Goal: Information Seeking & Learning: Learn about a topic

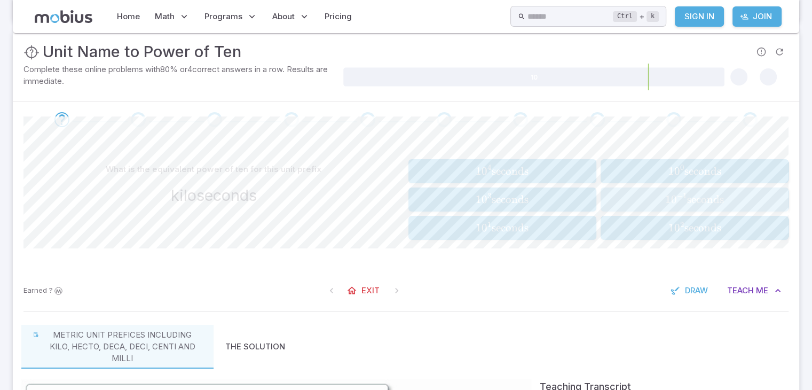
click at [674, 195] on span "0" at bounding box center [674, 199] width 6 height 13
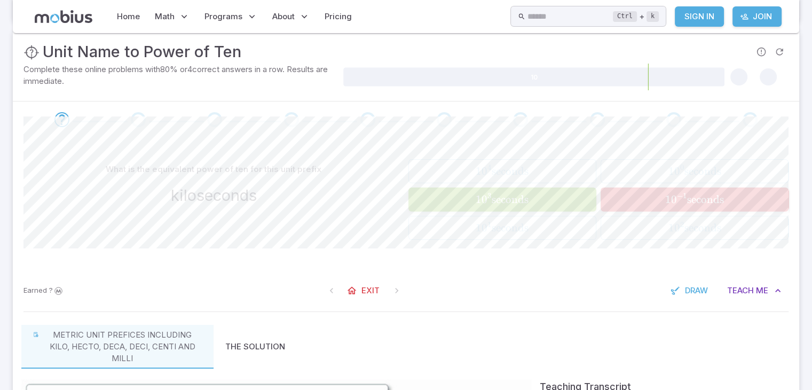
click at [512, 210] on button "1 0 3 seconds 10^{3} \text{ seconds} 1 0 3 seconds" at bounding box center [502, 199] width 188 height 24
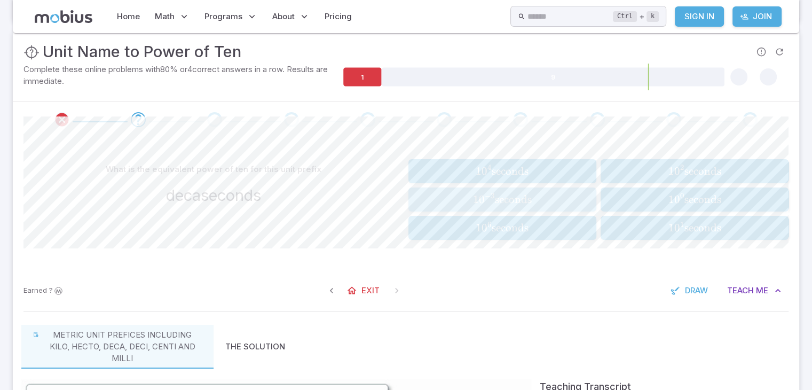
click at [500, 194] on span "seconds" at bounding box center [513, 199] width 37 height 13
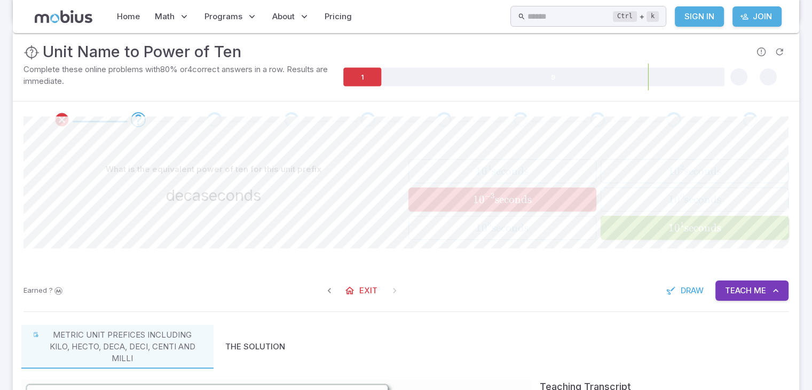
click at [278, 184] on div "decaseconds" at bounding box center [213, 195] width 381 height 23
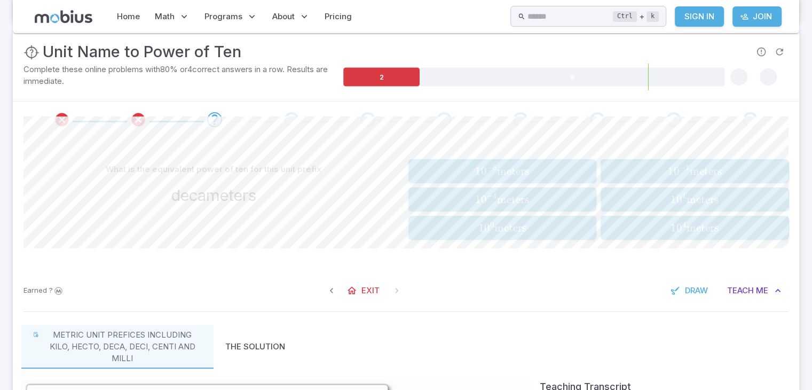
click at [703, 230] on span "meters" at bounding box center [703, 227] width 32 height 13
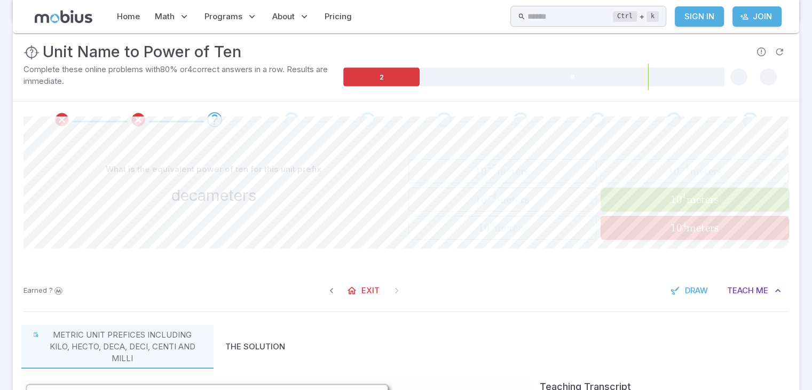
click at [540, 283] on div "Earned ? Exit Draw Teach Me" at bounding box center [406, 291] width 787 height 42
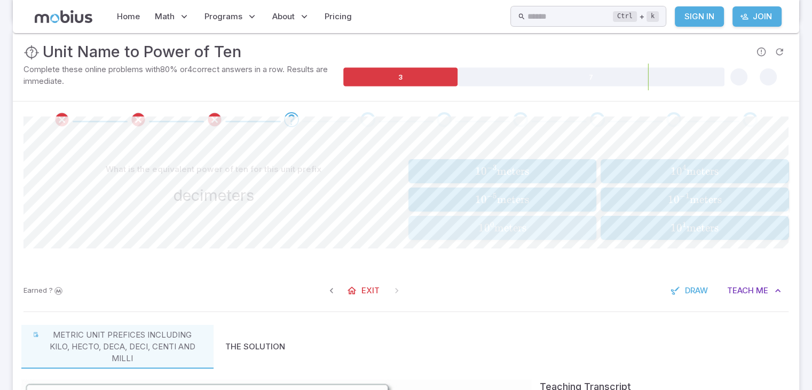
click at [508, 223] on span "meters" at bounding box center [510, 227] width 32 height 13
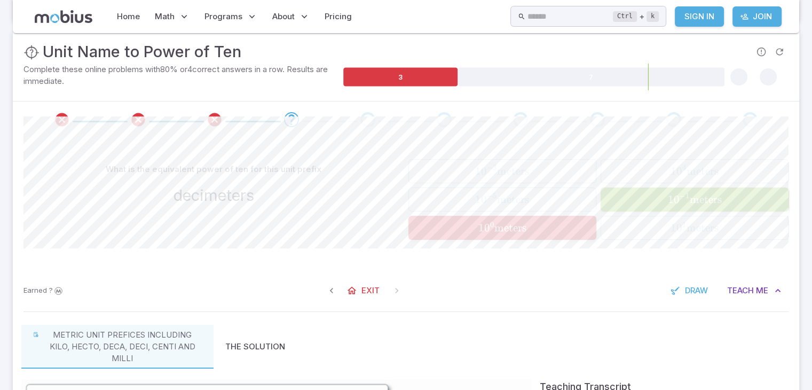
click at [630, 116] on span at bounding box center [597, 119] width 68 height 15
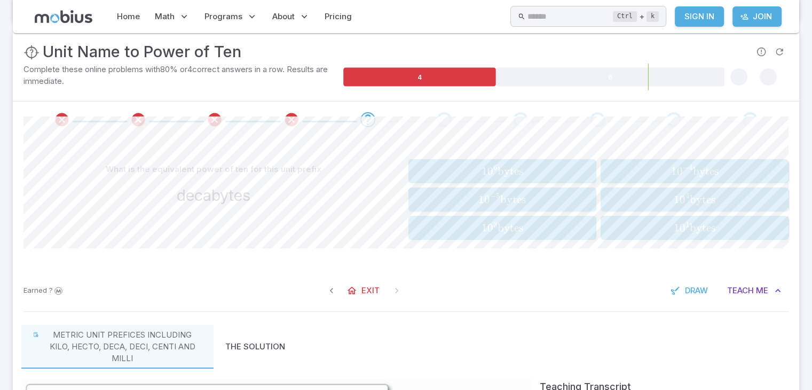
drag, startPoint x: 550, startPoint y: 152, endPoint x: 541, endPoint y: 156, distance: 9.6
click at [541, 156] on div "What is the equivalent power of ten for this unit prefix decabytes 1 0 6 bytes …" at bounding box center [405, 204] width 765 height 132
click at [515, 164] on span "bytes" at bounding box center [511, 170] width 26 height 13
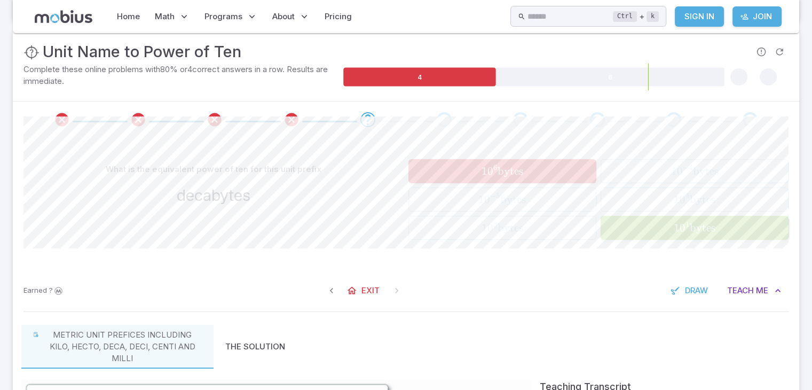
click at [515, 164] on span "bytes" at bounding box center [511, 170] width 26 height 13
click at [565, 131] on div at bounding box center [406, 119] width 787 height 36
click at [563, 121] on span at bounding box center [558, 122] width 55 height 2
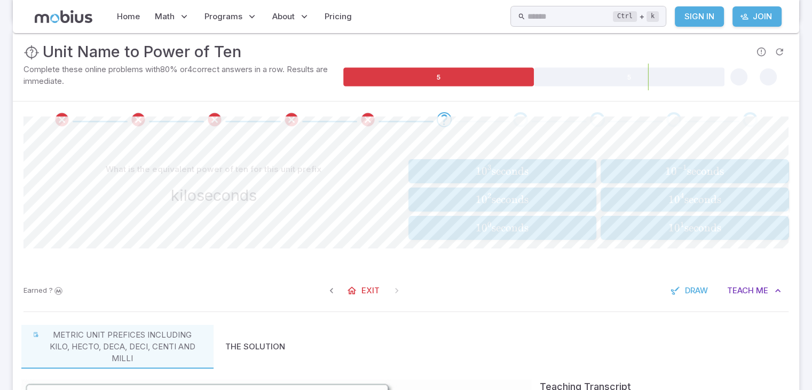
click at [547, 184] on div "1 0 3 seconds 10^{3} \text{ seconds} 1 0 3 seconds 1 0 2 seconds 10^{2} \text{ …" at bounding box center [598, 199] width 381 height 81
click at [552, 170] on span "1 0 3 seconds" at bounding box center [502, 170] width 181 height 13
click at [528, 172] on span "1 0 4 bytes" at bounding box center [502, 170] width 181 height 13
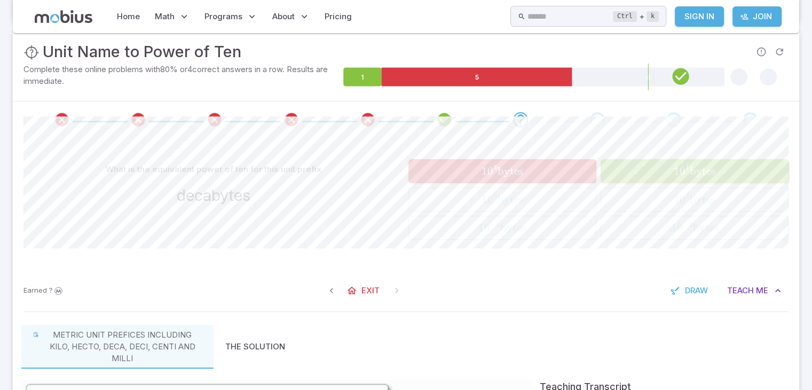
click at [725, 163] on div "1 0 1 bytes 10^{1} \text{ bytes} 1 0 1 bytes" at bounding box center [694, 170] width 181 height 15
click at [678, 178] on div "1 0 1 bytes 10^{1} \text{ bytes} 1 0 1 bytes" at bounding box center [694, 170] width 181 height 15
click at [677, 174] on span "1 0 1 bytes" at bounding box center [695, 170] width 42 height 13
click at [542, 131] on div at bounding box center [406, 119] width 787 height 36
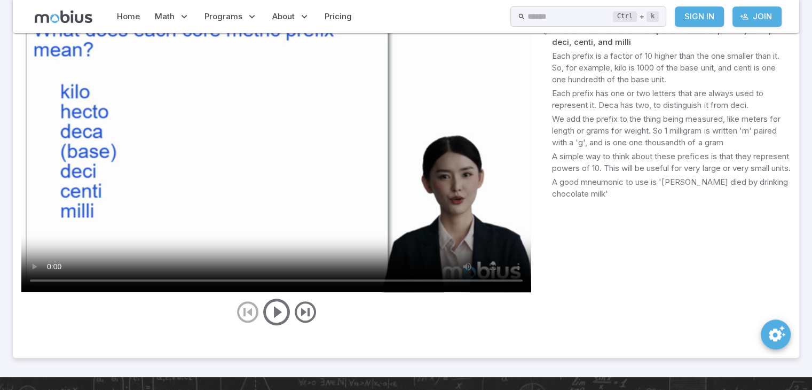
scroll to position [481, 0]
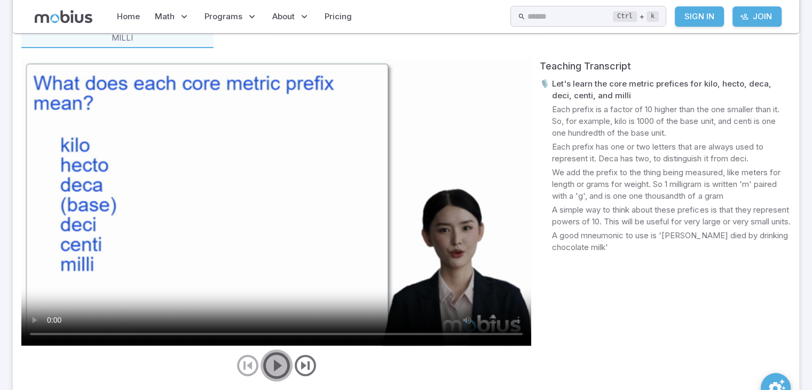
click at [285, 365] on icon "play/pause/restart" at bounding box center [277, 365] width 32 height 32
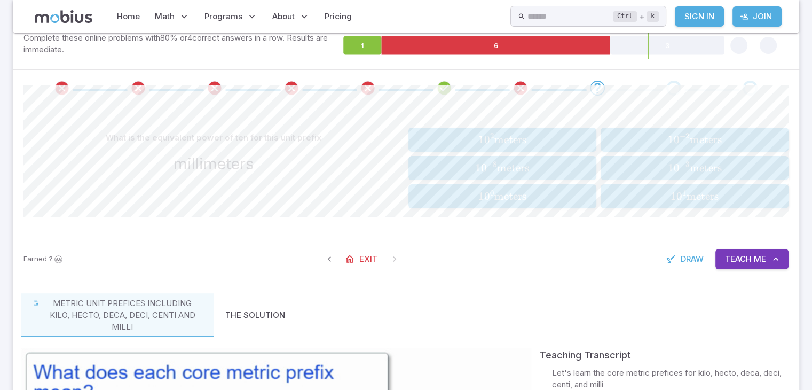
scroll to position [53, 0]
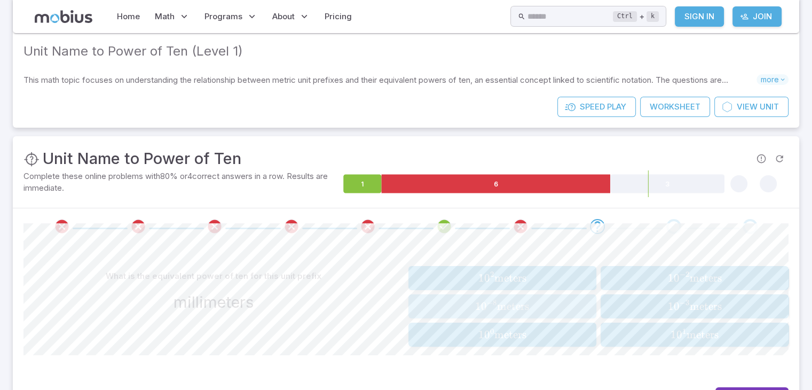
click at [535, 309] on span "1 0 − 8 meters" at bounding box center [502, 306] width 181 height 13
click at [485, 330] on span "0" at bounding box center [487, 334] width 6 height 13
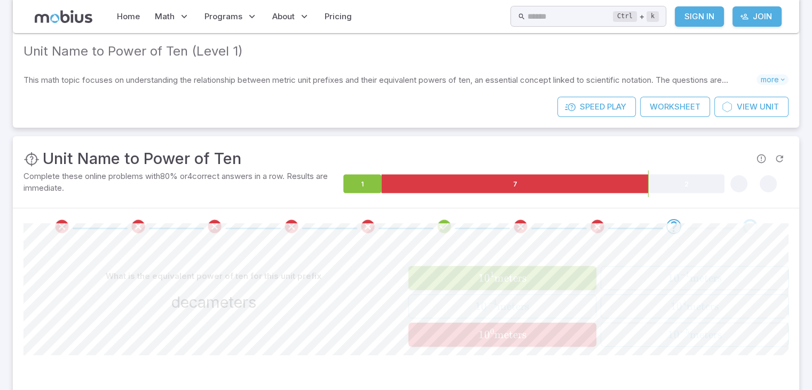
click at [496, 253] on div "What is the equivalent power of ten for this unit prefix decameters 1 0 1 meter…" at bounding box center [405, 311] width 765 height 132
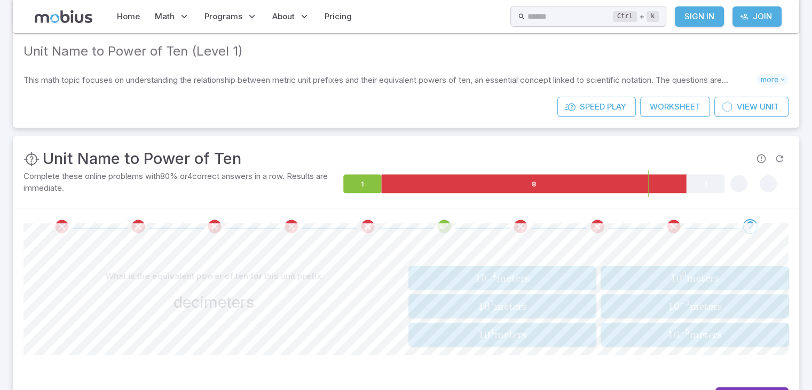
click at [61, 224] on icon "Review your answer" at bounding box center [62, 226] width 16 height 16
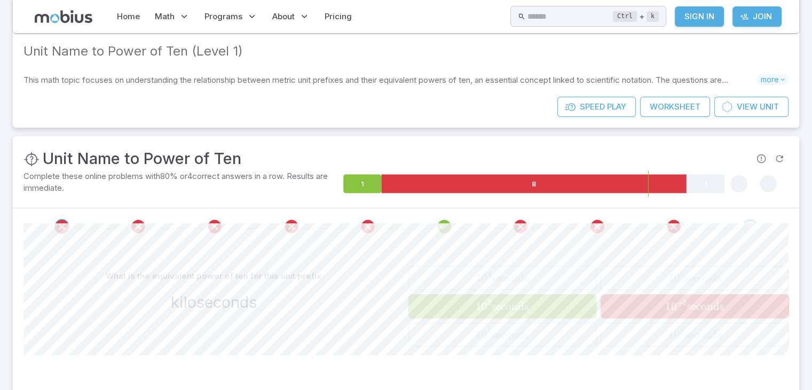
click at [517, 307] on span "seconds" at bounding box center [510, 306] width 37 height 13
click at [681, 226] on span at bounding box center [674, 226] width 68 height 15
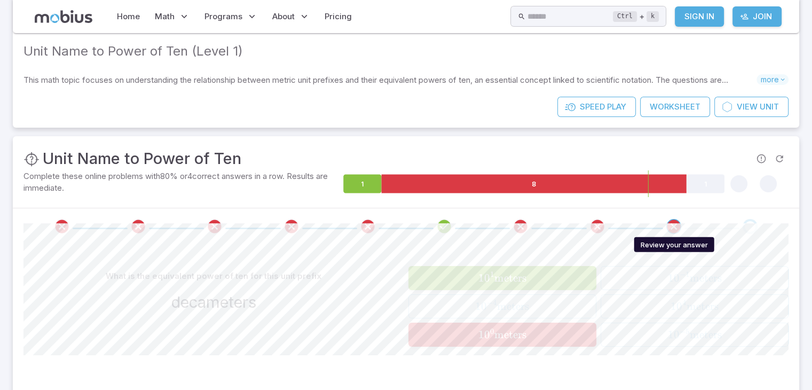
click at [671, 226] on icon "Review your answer" at bounding box center [674, 226] width 16 height 16
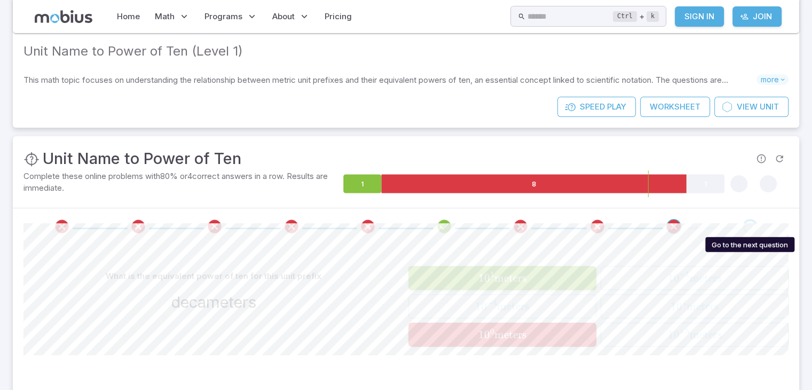
click at [743, 227] on div "Go to the next question" at bounding box center [750, 226] width 15 height 15
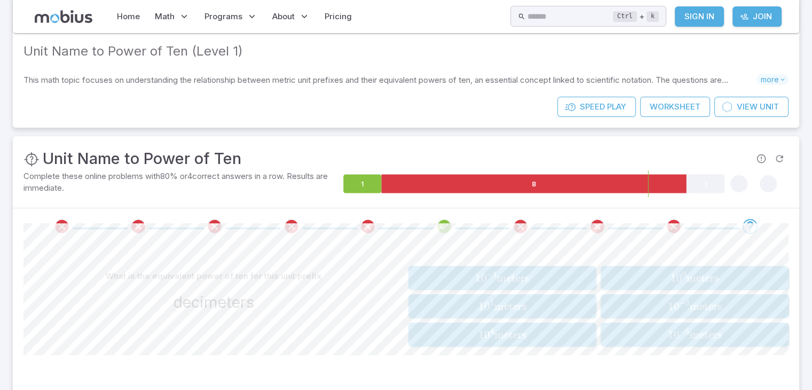
click at [470, 272] on span "1 0 − 1 meters" at bounding box center [502, 277] width 181 height 13
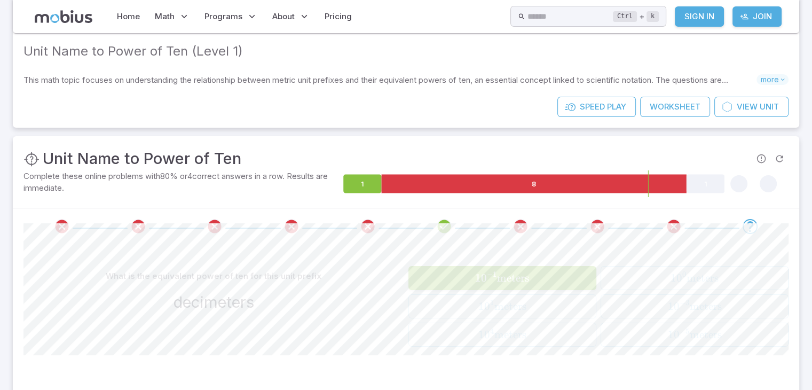
click at [470, 272] on span "1 0 − 1 meters" at bounding box center [502, 277] width 181 height 13
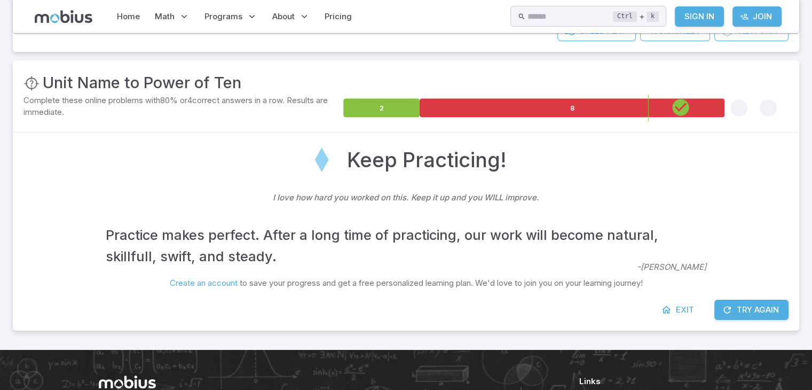
scroll to position [214, 0]
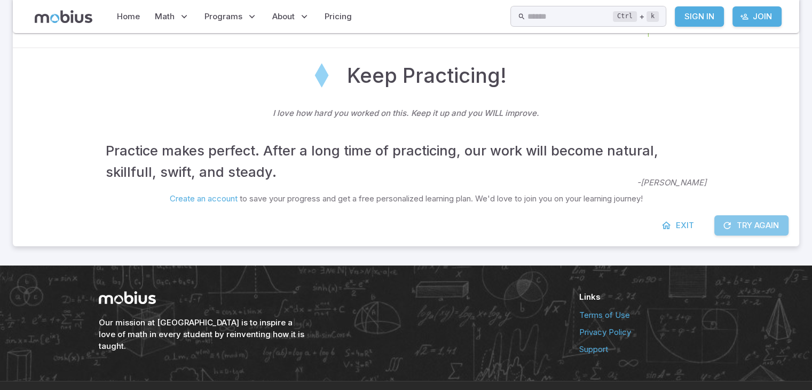
click at [750, 229] on button "Try Again" at bounding box center [751, 225] width 74 height 20
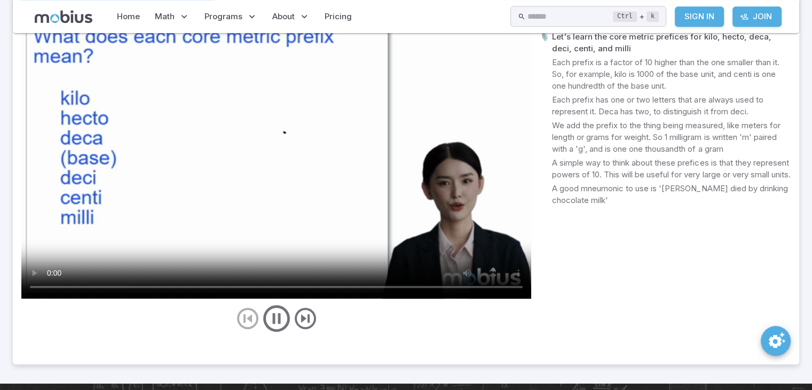
scroll to position [587, 0]
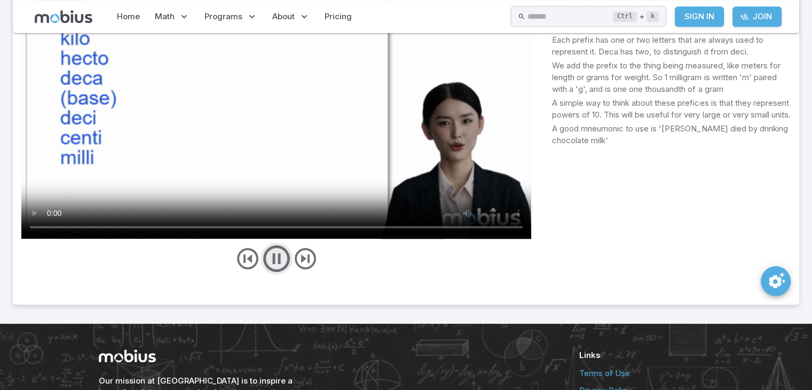
click at [280, 264] on icon "play/pause/restart" at bounding box center [277, 258] width 32 height 32
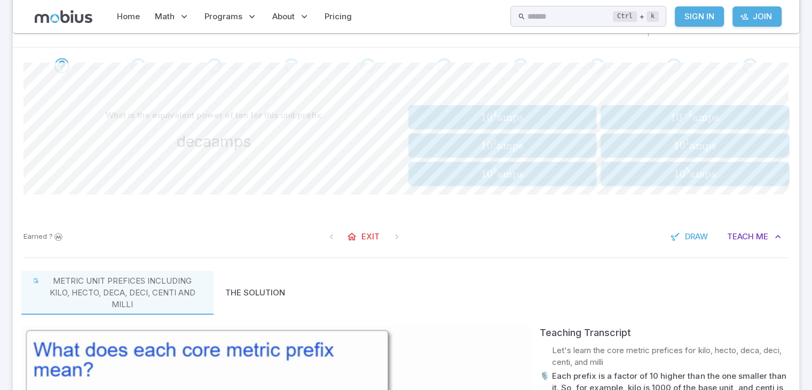
scroll to position [214, 0]
click at [705, 143] on span "amps" at bounding box center [702, 145] width 26 height 13
click at [65, 67] on icon "Review your answer" at bounding box center [62, 66] width 16 height 16
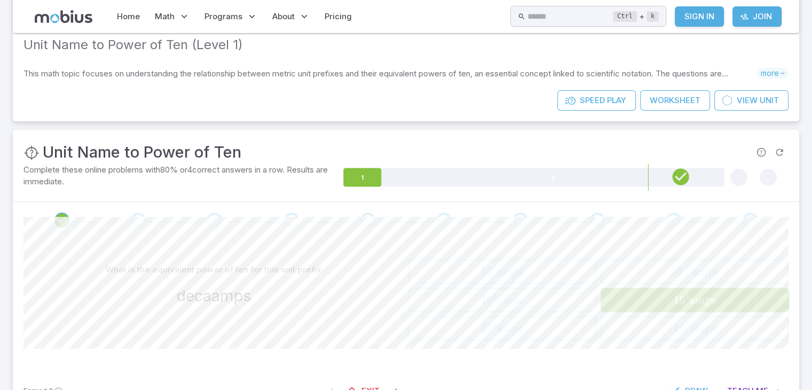
scroll to position [53, 0]
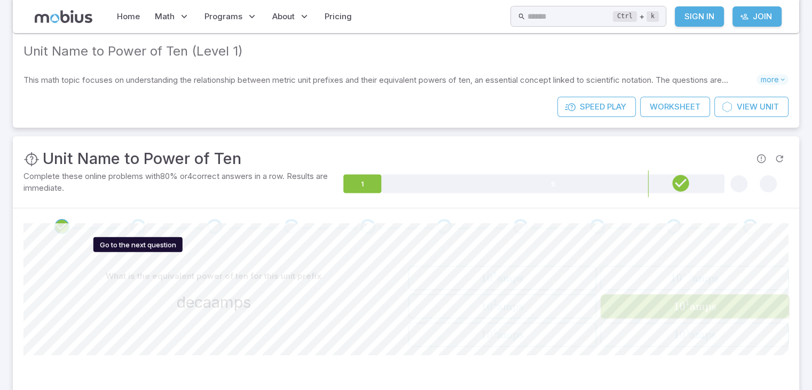
click at [137, 226] on div "Go to the next question" at bounding box center [138, 226] width 15 height 15
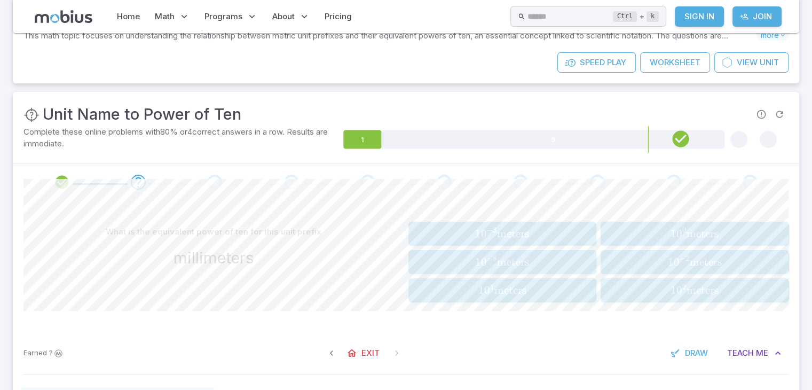
scroll to position [107, 0]
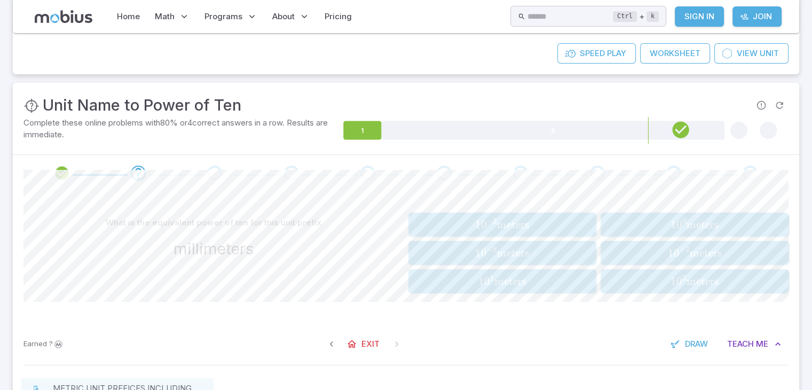
click at [524, 209] on div "What is the equivalent power of ten for this unit prefix millimeters 1 0 − 3 me…" at bounding box center [405, 257] width 765 height 132
click at [524, 220] on span "meters" at bounding box center [513, 224] width 32 height 13
click at [705, 278] on span "seconds" at bounding box center [705, 280] width 37 height 13
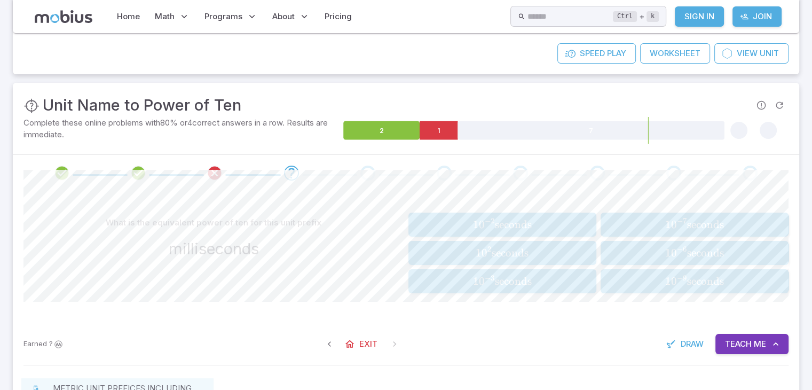
click at [538, 289] on button "1 0 − 3 seconds 10^{-3} \text{ seconds} 1 0 − 3 seconds" at bounding box center [502, 281] width 188 height 24
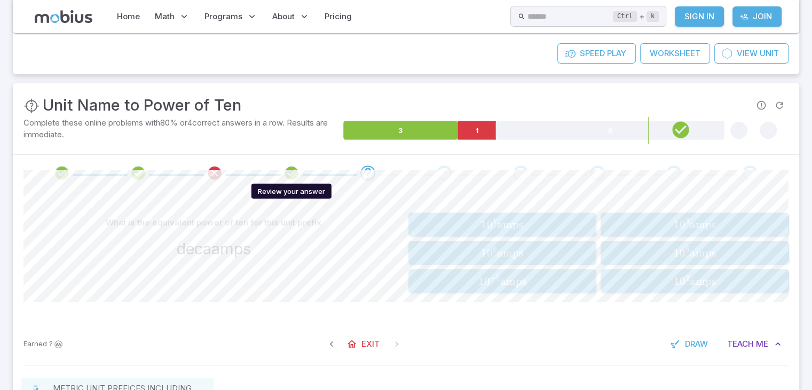
click at [292, 175] on icon "Review your answer" at bounding box center [292, 173] width 16 height 16
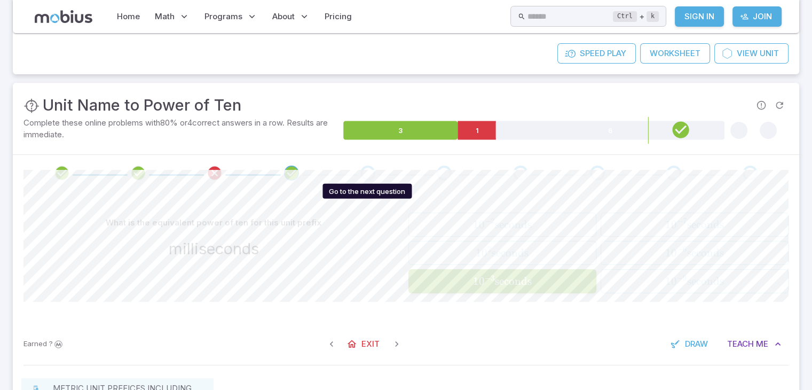
click at [369, 174] on div "Go to the next question" at bounding box center [367, 173] width 15 height 15
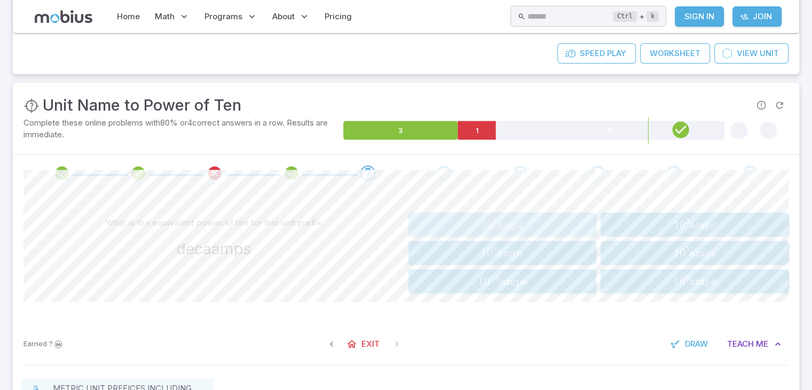
click at [551, 226] on span "1 0 1 amps" at bounding box center [502, 224] width 181 height 13
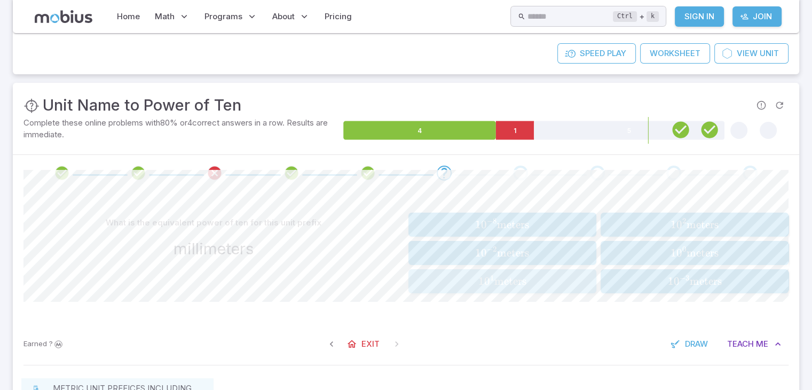
click at [523, 281] on span "meters" at bounding box center [510, 280] width 32 height 13
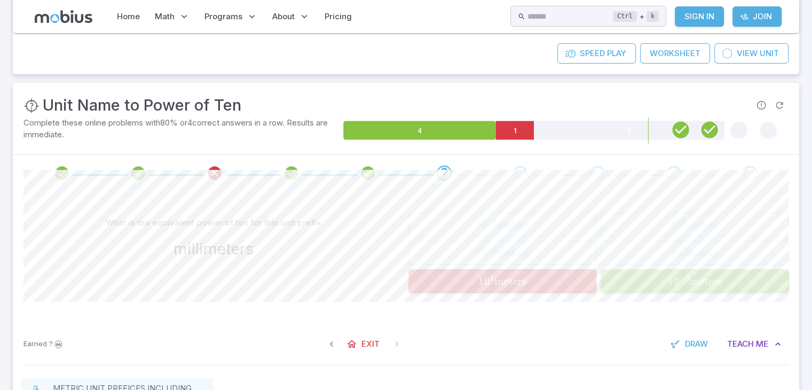
click at [673, 290] on button "1 0 − 3 meters 10^{-3} \text{ meters} 1 0 − 3 meters" at bounding box center [695, 281] width 188 height 24
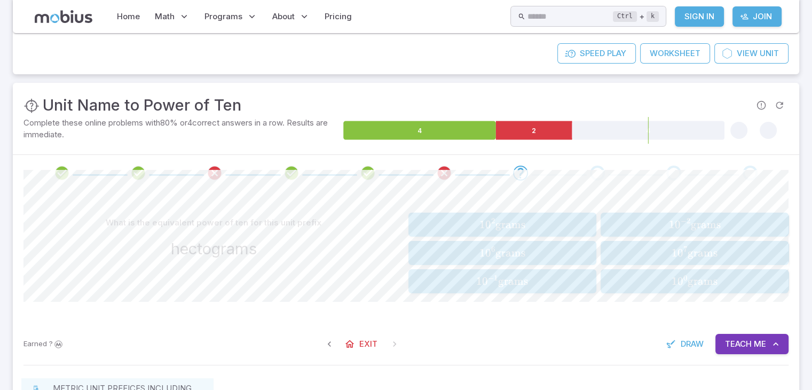
click at [581, 222] on span "1 0 2 grams" at bounding box center [502, 224] width 181 height 13
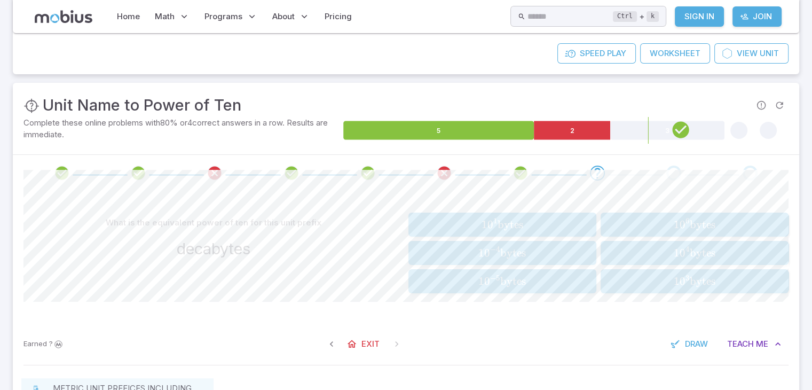
click at [529, 170] on span at bounding box center [521, 173] width 68 height 15
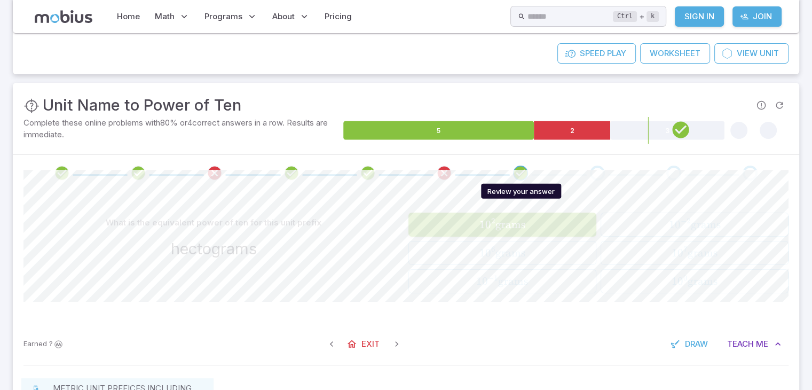
click at [521, 172] on icon "Review your answer" at bounding box center [521, 173] width 16 height 16
click at [602, 169] on div "Go to the next question" at bounding box center [597, 173] width 15 height 15
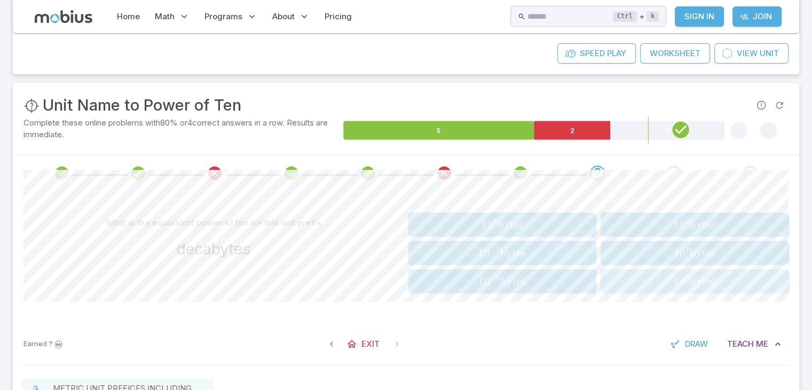
click at [713, 279] on span "bytes" at bounding box center [703, 280] width 26 height 13
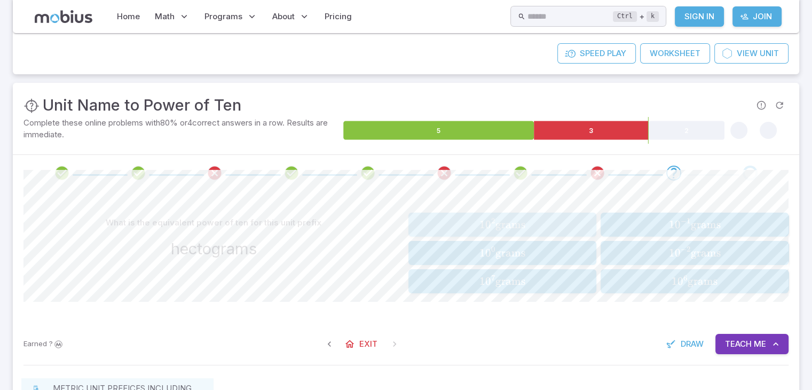
click at [551, 216] on button "1 0 2 grams 10^{2} \text{ grams} 1 0 2 grams" at bounding box center [502, 225] width 188 height 24
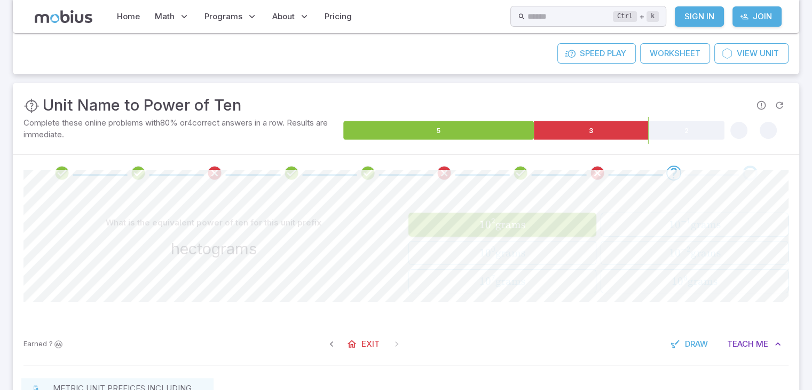
click at [562, 219] on span "1 0 2 grams" at bounding box center [502, 224] width 181 height 13
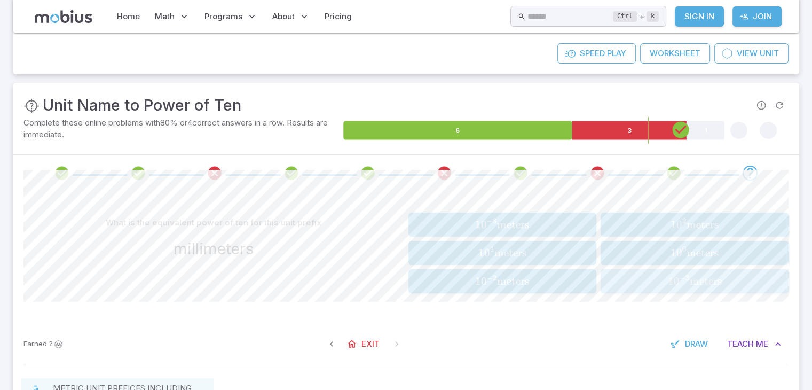
click at [723, 272] on button "1 0 − 3 meters 10^{-3} \text{ meters} 1 0 − 3 meters" at bounding box center [695, 281] width 188 height 24
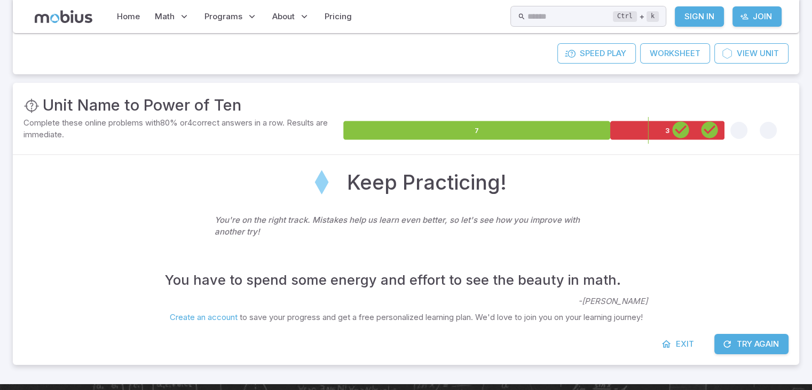
click at [750, 344] on button "Try Again" at bounding box center [751, 344] width 74 height 20
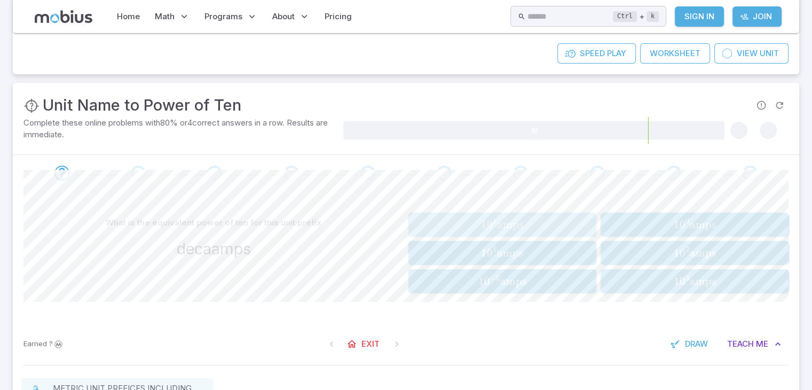
click at [551, 223] on span "1 0 1 amps" at bounding box center [502, 224] width 181 height 13
click at [707, 278] on span "meters" at bounding box center [705, 280] width 32 height 13
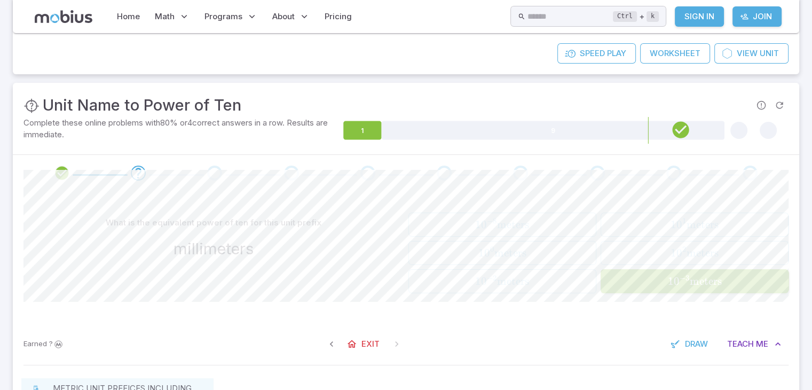
click at [705, 278] on span "meters" at bounding box center [705, 280] width 32 height 13
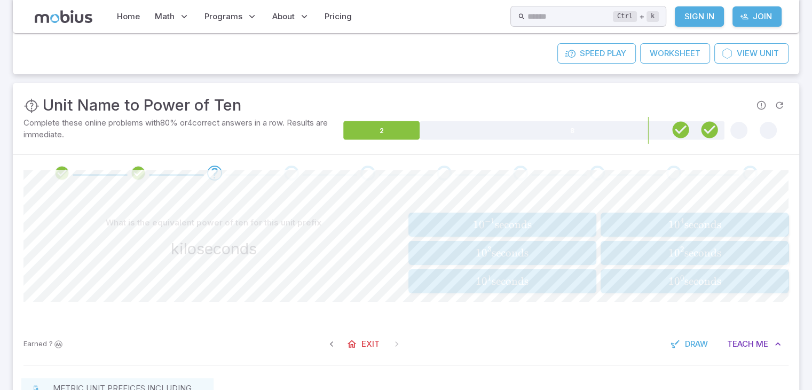
click at [479, 281] on span "1" at bounding box center [479, 280] width 6 height 13
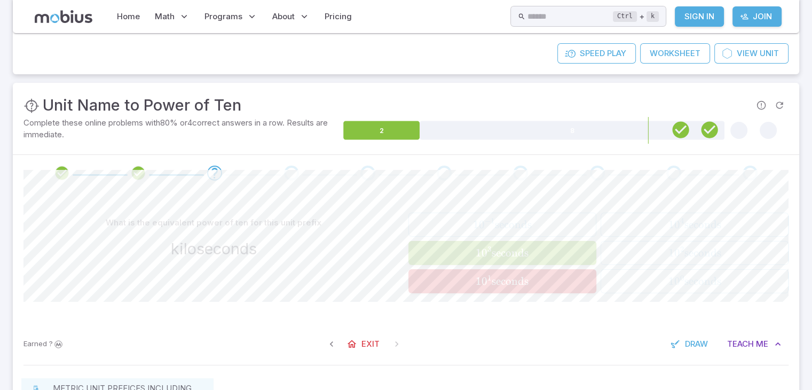
click at [499, 253] on span "seconds" at bounding box center [510, 252] width 37 height 13
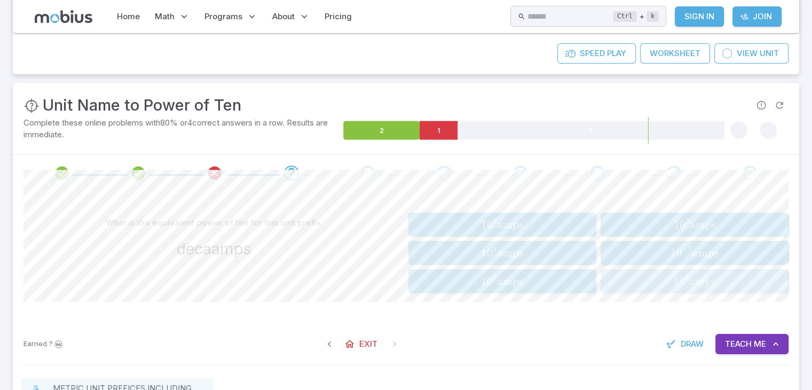
click at [679, 274] on span "0" at bounding box center [682, 280] width 6 height 13
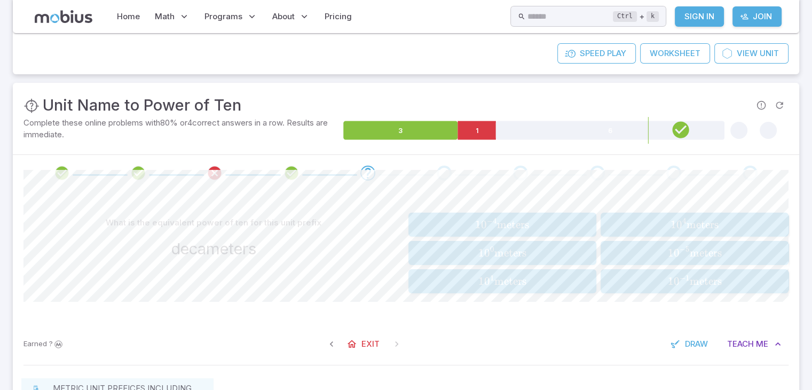
click at [519, 270] on button "1 0 1 meters 10^{1} \text{ meters} 1 0 1 meters" at bounding box center [502, 281] width 188 height 24
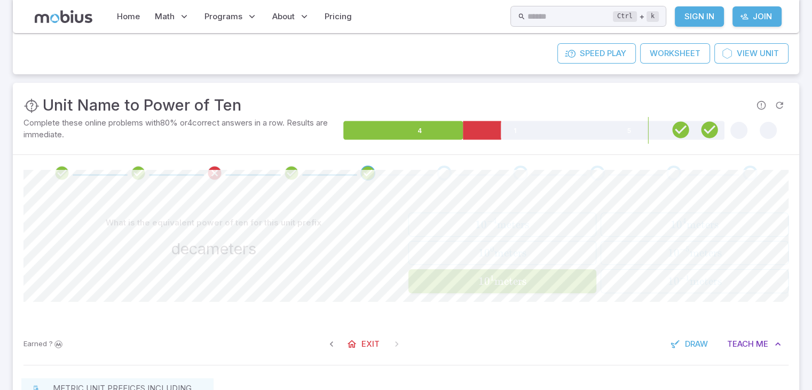
click at [485, 272] on button "1 0 1 meters 10^{1} \text{ meters} 1 0 1 meters" at bounding box center [502, 281] width 188 height 24
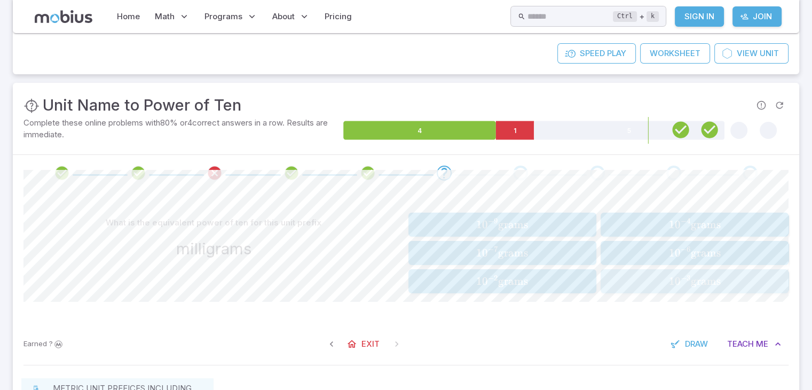
click at [728, 279] on span "1 0 − 3 grams" at bounding box center [694, 280] width 181 height 13
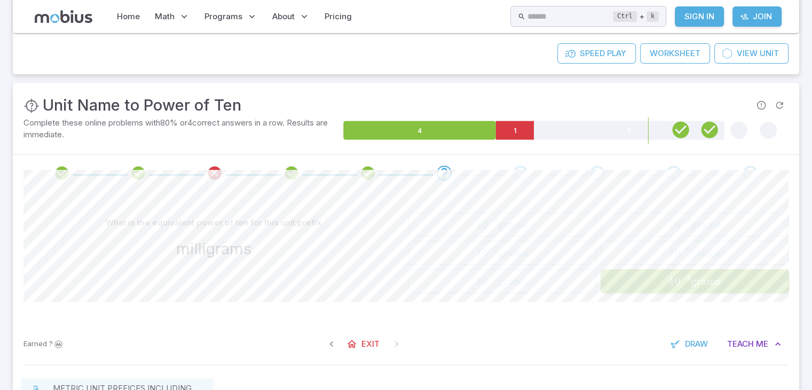
click at [728, 279] on span "1 0 − 3 grams" at bounding box center [694, 280] width 181 height 13
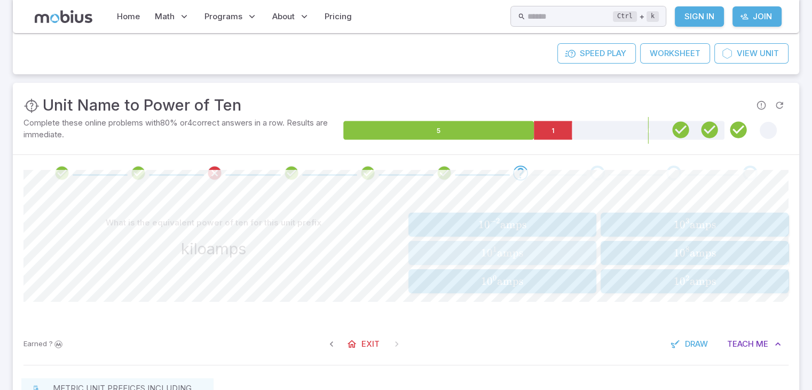
click at [505, 249] on span "amps" at bounding box center [510, 252] width 26 height 13
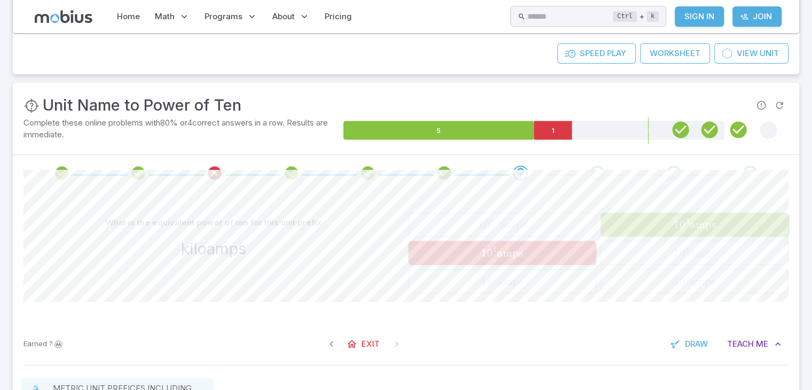
click at [711, 224] on span "amps" at bounding box center [702, 224] width 26 height 13
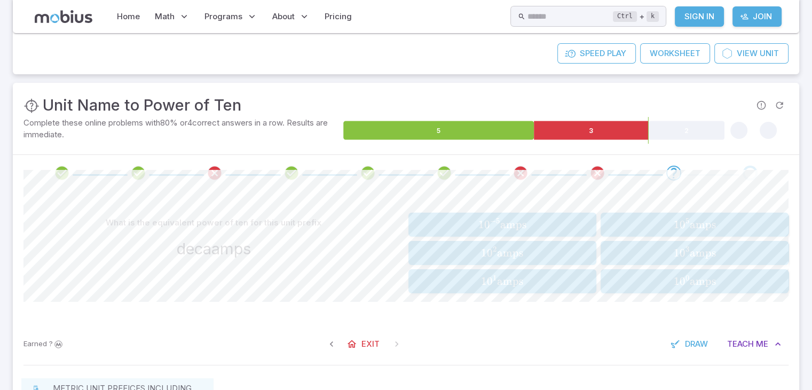
click at [504, 277] on span "amps" at bounding box center [510, 280] width 26 height 13
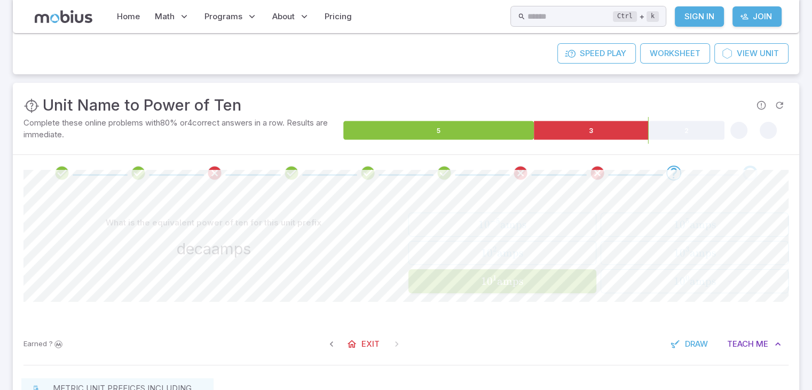
click at [504, 277] on span "amps" at bounding box center [510, 280] width 26 height 13
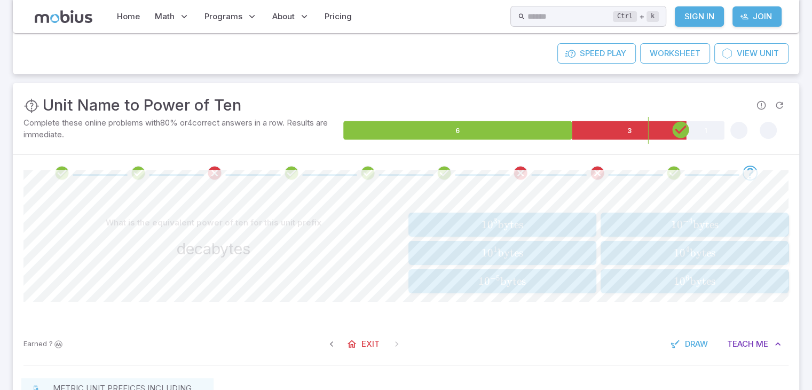
click at [538, 226] on span "1 0 3 bytes" at bounding box center [502, 224] width 181 height 13
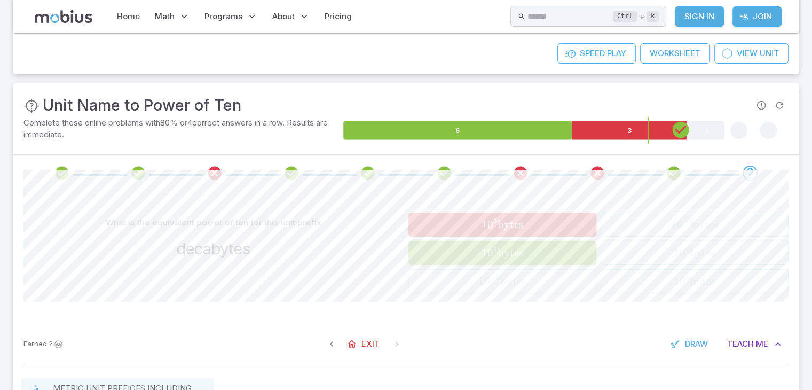
click at [523, 263] on button "1 0 1 bytes 10^{1} \text{ bytes} 1 0 1 bytes" at bounding box center [502, 253] width 188 height 24
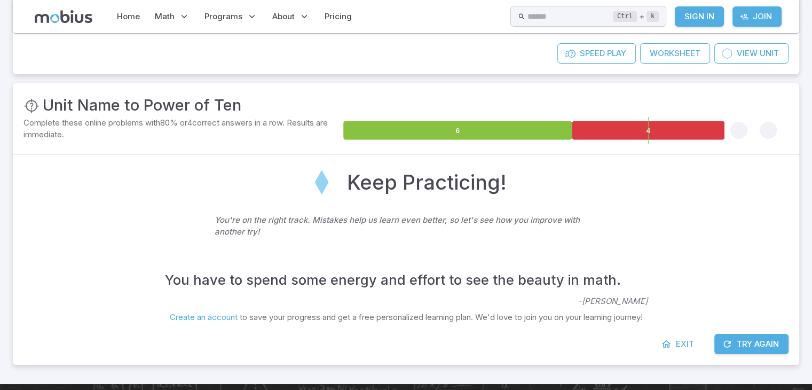
click at [737, 337] on button "Try Again" at bounding box center [751, 344] width 74 height 20
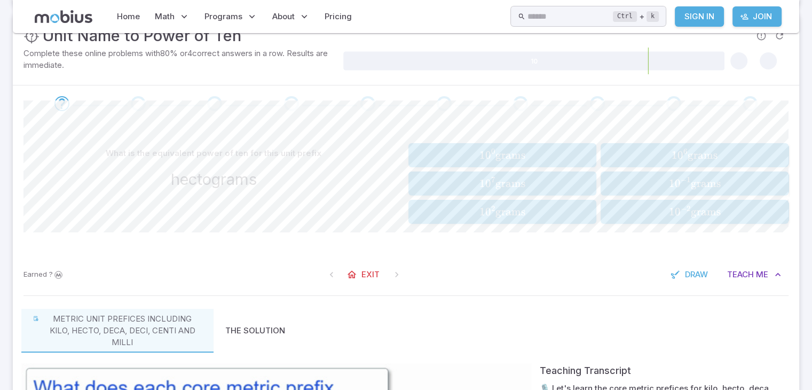
scroll to position [160, 0]
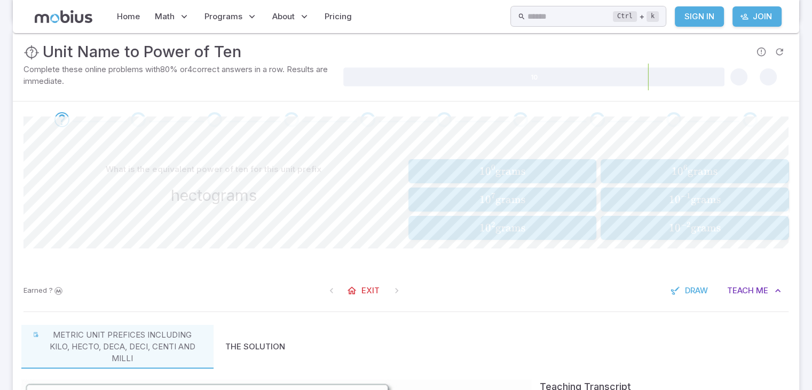
click at [504, 233] on span "grams" at bounding box center [511, 227] width 30 height 13
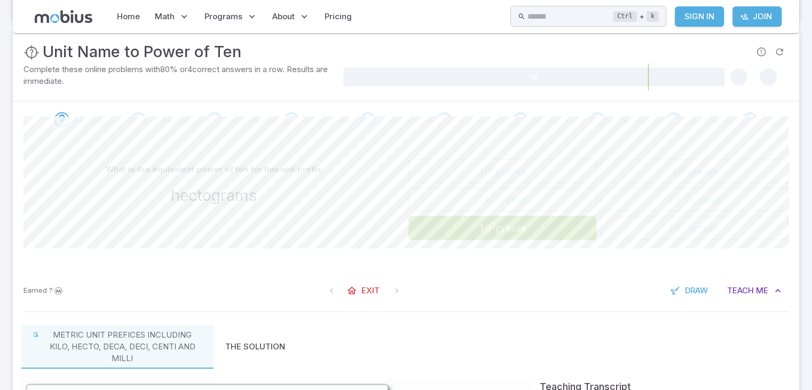
click at [504, 233] on span "grams" at bounding box center [511, 227] width 30 height 13
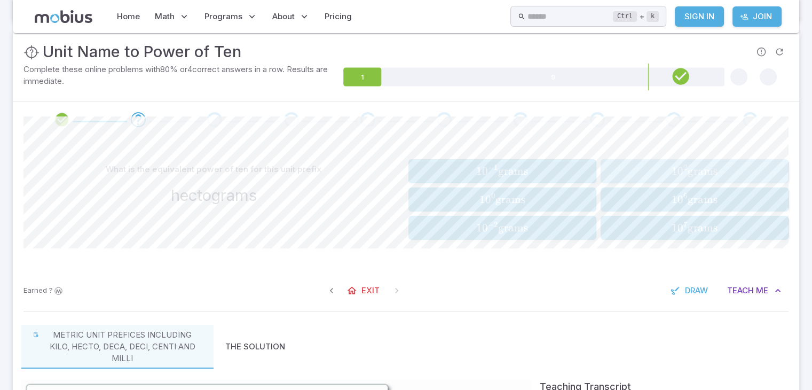
click at [645, 166] on span "1 0 2 grams" at bounding box center [694, 170] width 181 height 13
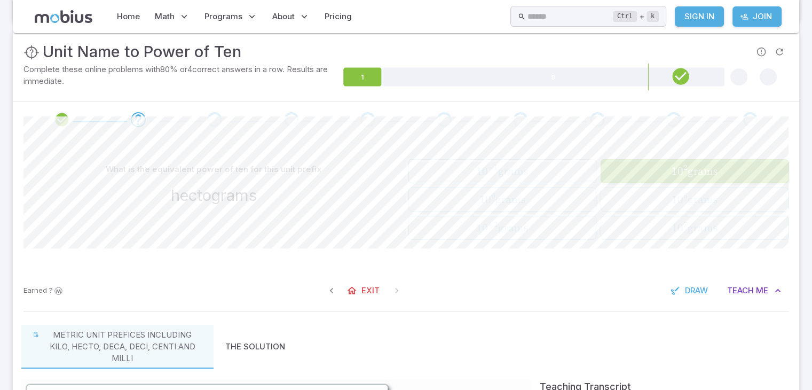
click at [645, 166] on span "1 0 2 grams" at bounding box center [694, 170] width 181 height 13
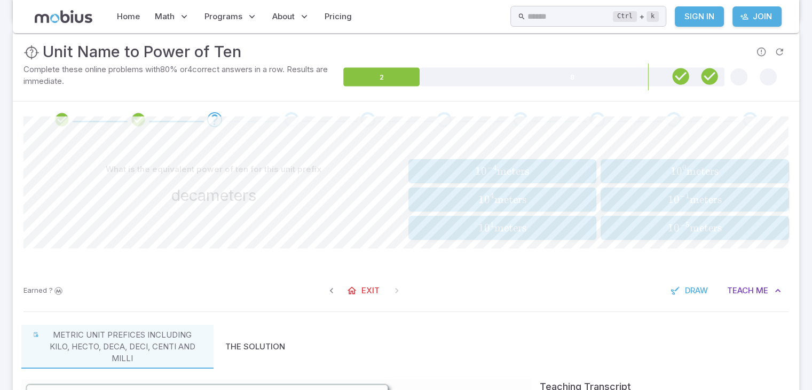
click at [525, 225] on span "meters" at bounding box center [510, 227] width 32 height 13
click at [659, 221] on span "1 0 1 seconds" at bounding box center [694, 227] width 181 height 13
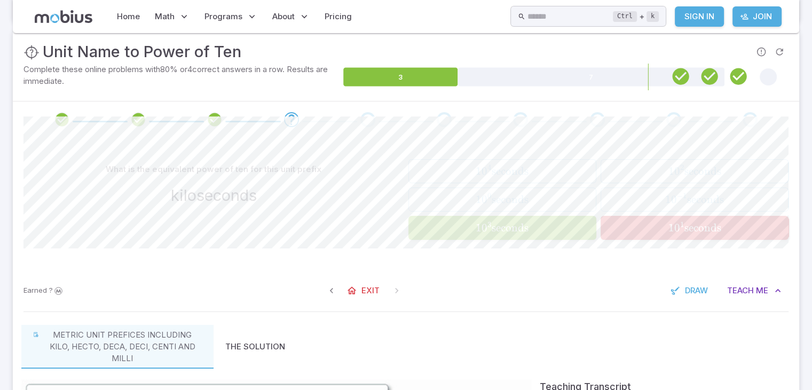
click at [521, 220] on div "1 0 3 seconds 10^{3} \text{ seconds} 1 0 3 seconds" at bounding box center [502, 227] width 181 height 15
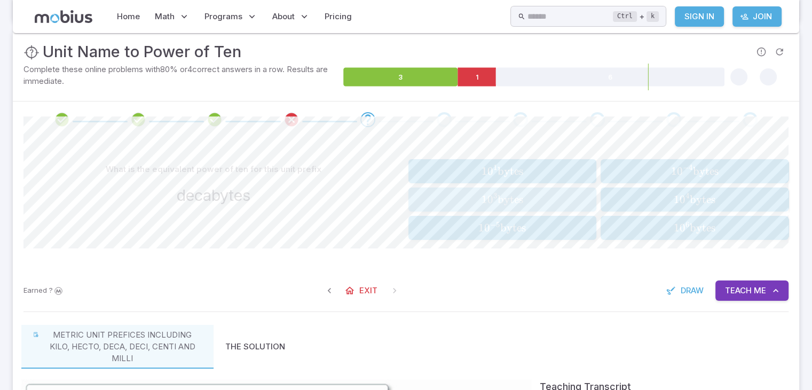
click at [544, 203] on span "1 0 3 bytes" at bounding box center [502, 199] width 181 height 13
click at [534, 203] on span "1 0 1 meters" at bounding box center [502, 199] width 181 height 13
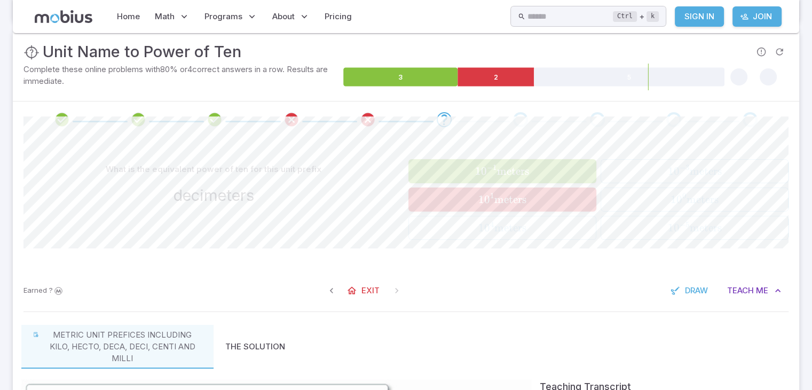
click at [556, 127] on div at bounding box center [406, 119] width 787 height 36
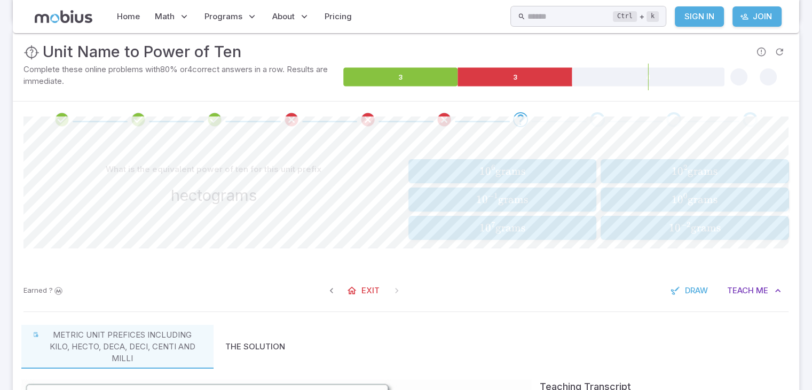
click at [556, 127] on div at bounding box center [406, 119] width 787 height 36
drag, startPoint x: 553, startPoint y: 184, endPoint x: 369, endPoint y: 154, distance: 186.6
click at [369, 154] on div "What is the equivalent power of ten for this unit prefix hectograms 1 0 6 grams…" at bounding box center [405, 204] width 765 height 132
click at [679, 171] on span "0" at bounding box center [681, 170] width 6 height 13
click at [526, 201] on span "grams" at bounding box center [513, 199] width 30 height 13
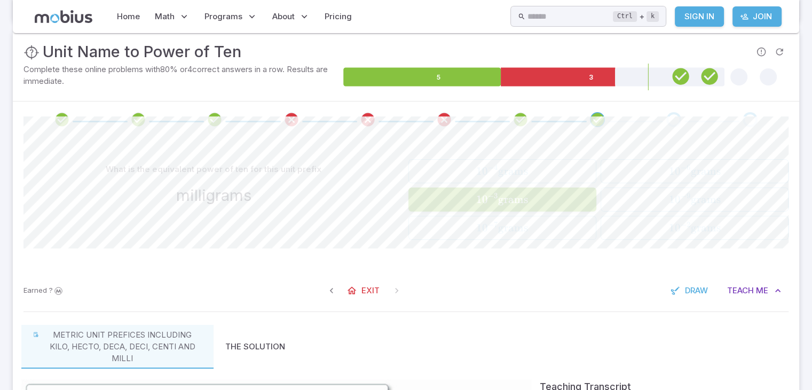
click at [344, 186] on div "milligrams" at bounding box center [213, 195] width 381 height 23
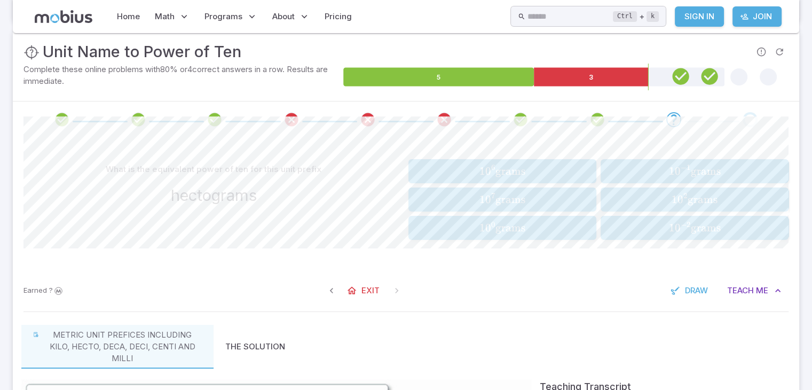
click at [664, 198] on span "1 0 2 grams" at bounding box center [694, 199] width 181 height 13
click at [717, 223] on span "1 0 3 amps" at bounding box center [694, 227] width 181 height 13
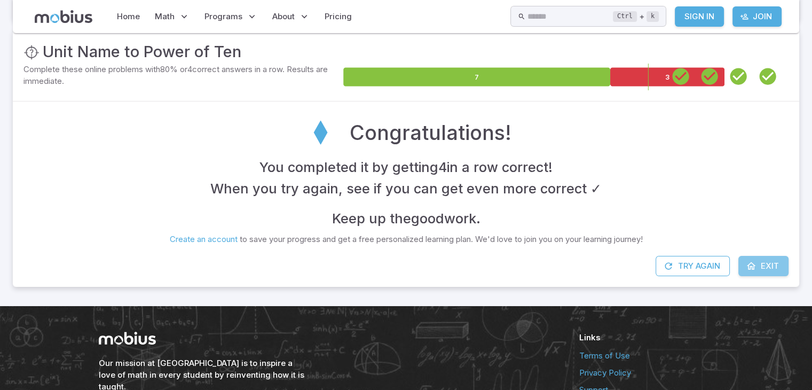
click at [743, 261] on link "Exit" at bounding box center [763, 266] width 50 height 20
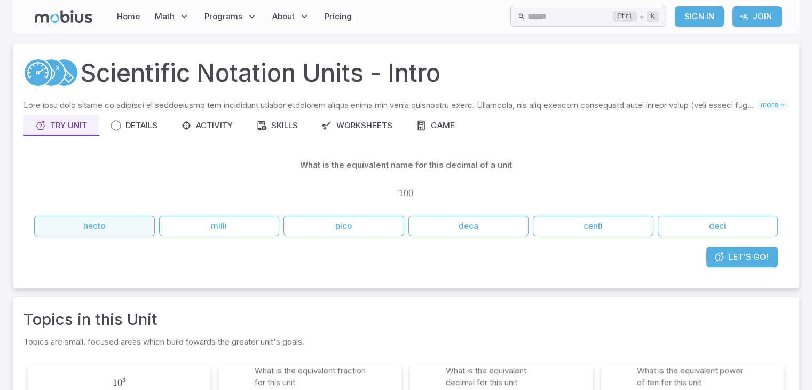
click at [124, 221] on button "hecto" at bounding box center [94, 226] width 121 height 20
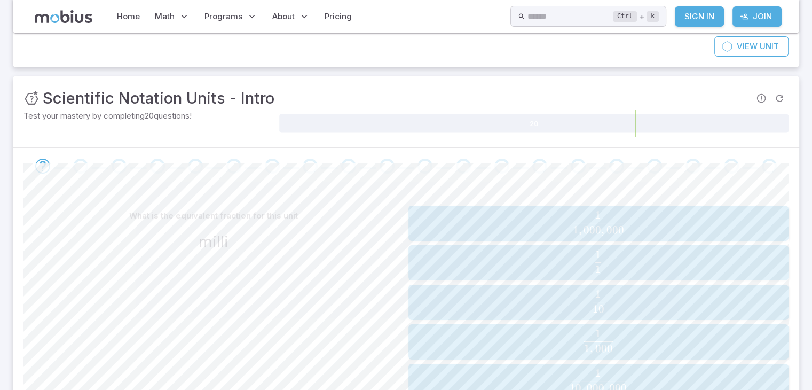
scroll to position [107, 0]
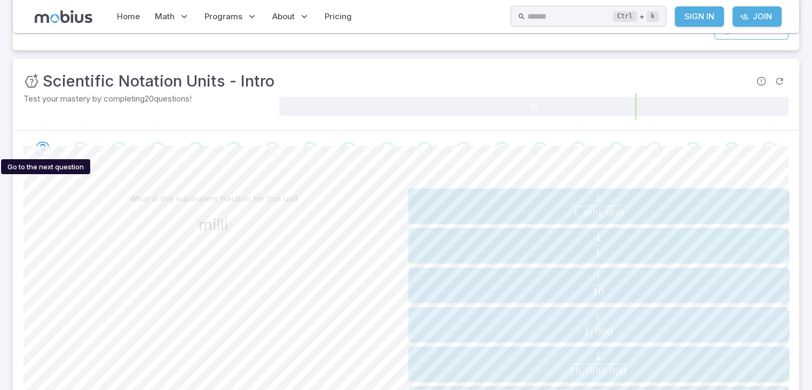
click at [44, 152] on icon "Go to the next question" at bounding box center [42, 149] width 13 height 13
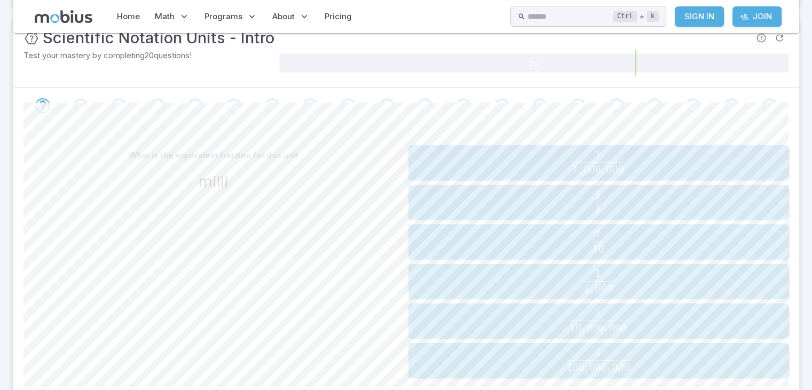
scroll to position [160, 0]
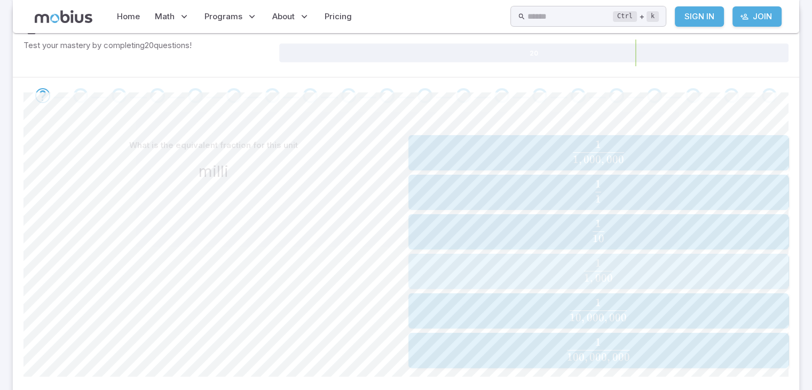
click at [630, 282] on span "1 , 000 1 ​" at bounding box center [599, 271] width 374 height 25
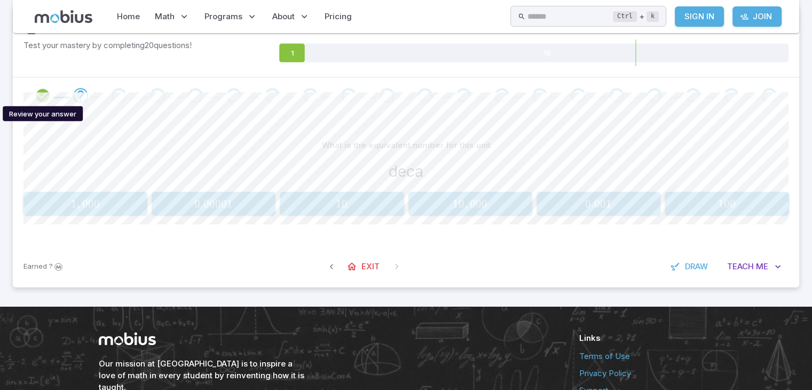
click at [42, 97] on icon "Review your answer" at bounding box center [43, 96] width 16 height 16
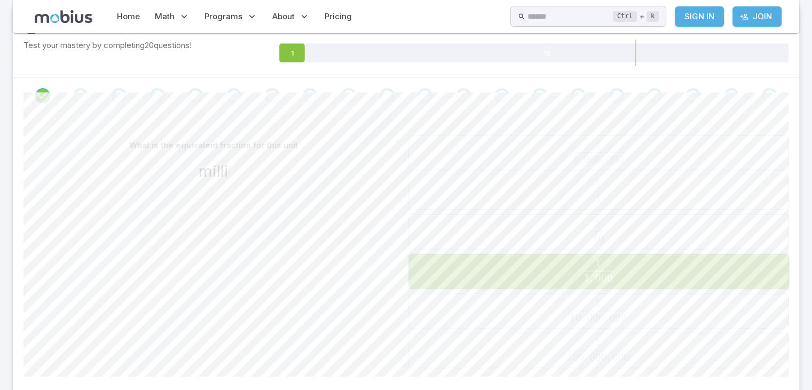
click at [92, 95] on span at bounding box center [81, 95] width 30 height 15
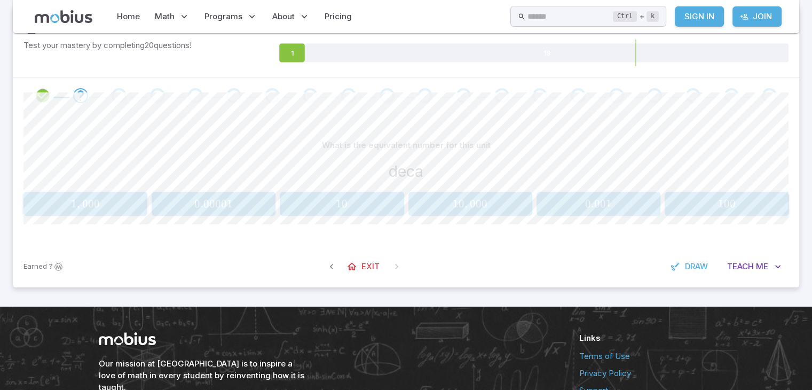
click at [351, 210] on div "10 10 10" at bounding box center [342, 203] width 117 height 15
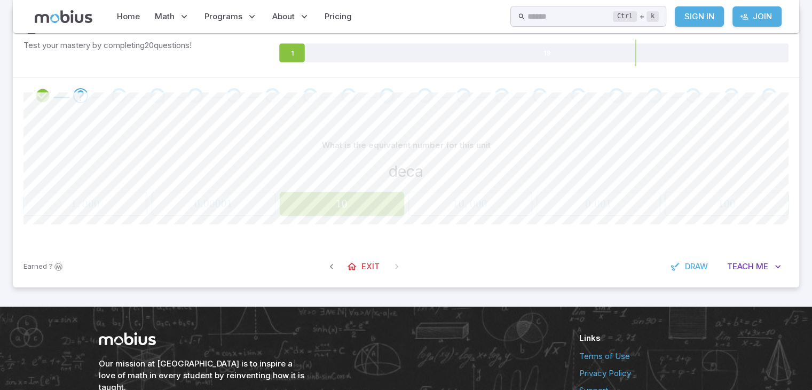
click at [351, 210] on div "10 10 10" at bounding box center [342, 203] width 117 height 15
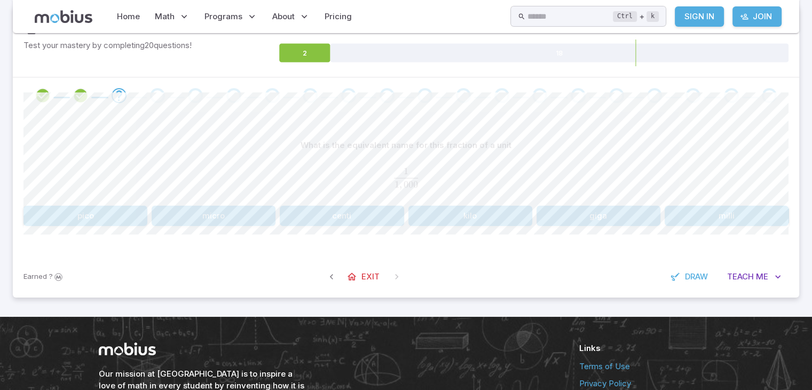
click at [479, 213] on button "kilo" at bounding box center [470, 216] width 124 height 20
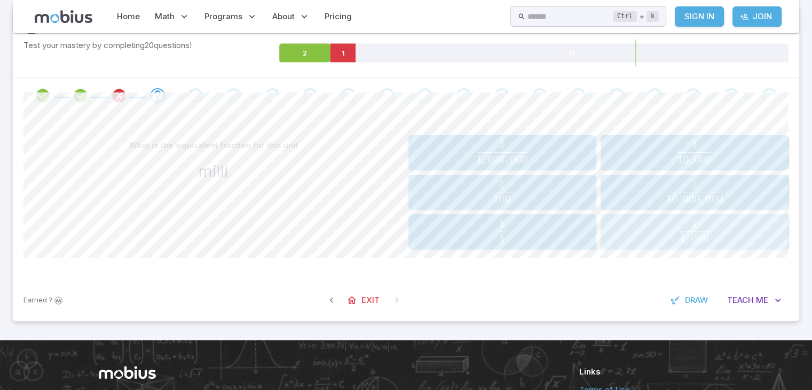
click at [689, 221] on span "1 , 000 1" at bounding box center [694, 226] width 29 height 15
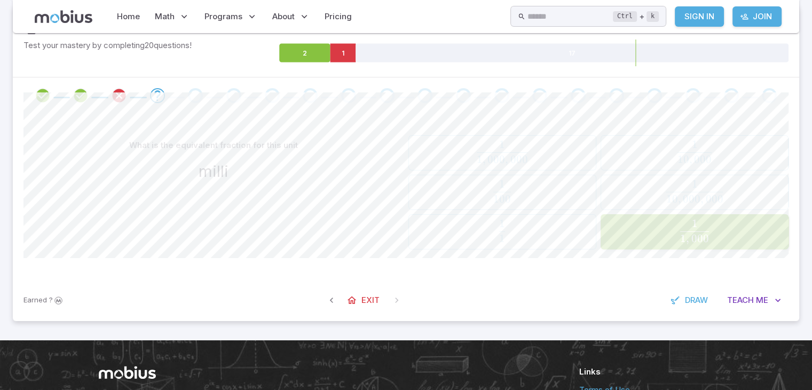
click at [689, 221] on span "1 , 000 1" at bounding box center [694, 226] width 29 height 15
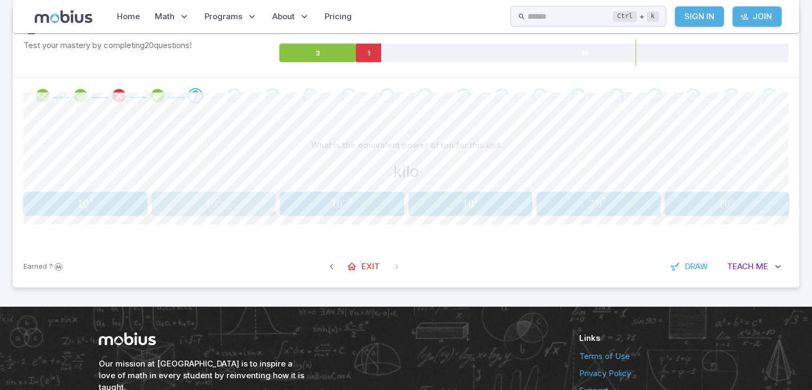
click at [223, 206] on span "1 0 3" at bounding box center [213, 203] width 117 height 13
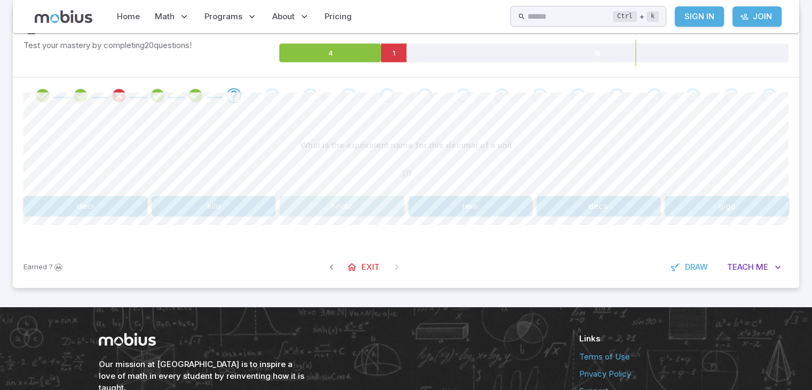
click at [352, 206] on button "hecto" at bounding box center [342, 206] width 124 height 20
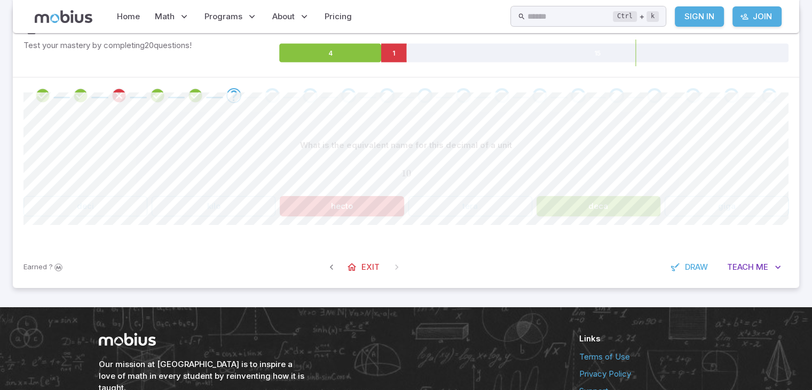
click at [602, 161] on div "10 10 10" at bounding box center [405, 174] width 765 height 28
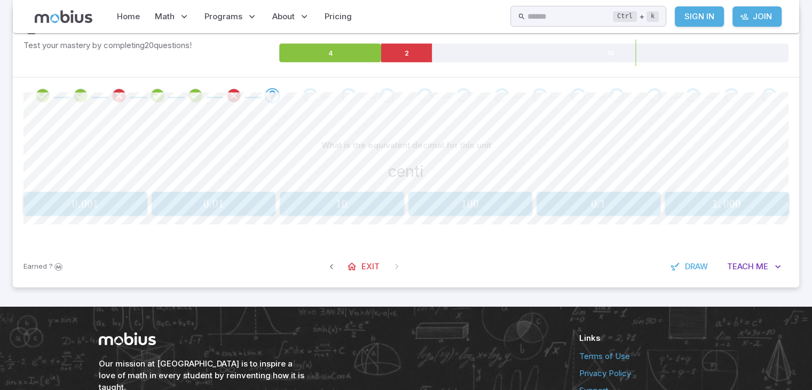
click at [204, 215] on div "0.001 0.001 0.001 0.01 0.01 0.01 10 10 10 100 100 100 0.1 0.1 0.1 1 , 000 1,000…" at bounding box center [405, 204] width 765 height 24
click at [216, 210] on span "0.01" at bounding box center [213, 203] width 21 height 13
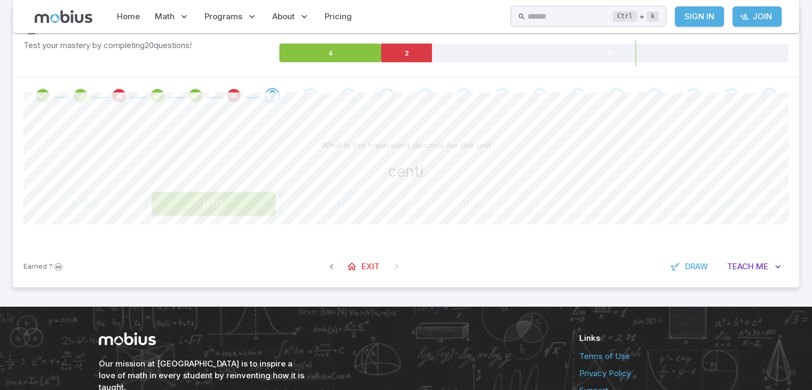
click at [216, 210] on span "0.01" at bounding box center [213, 203] width 21 height 13
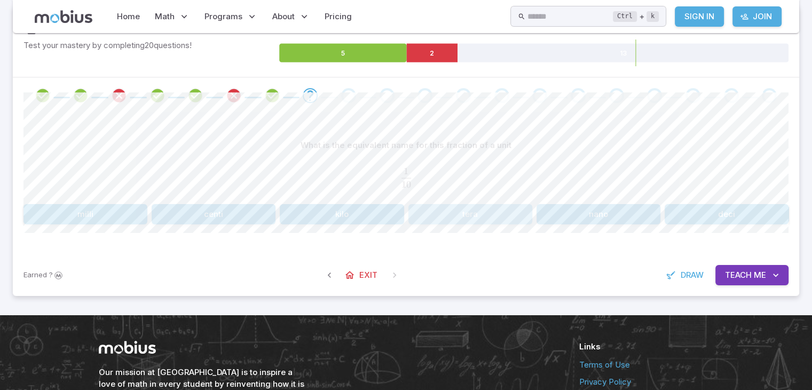
click at [455, 209] on button "tera" at bounding box center [470, 214] width 124 height 20
